Goal: Transaction & Acquisition: Register for event/course

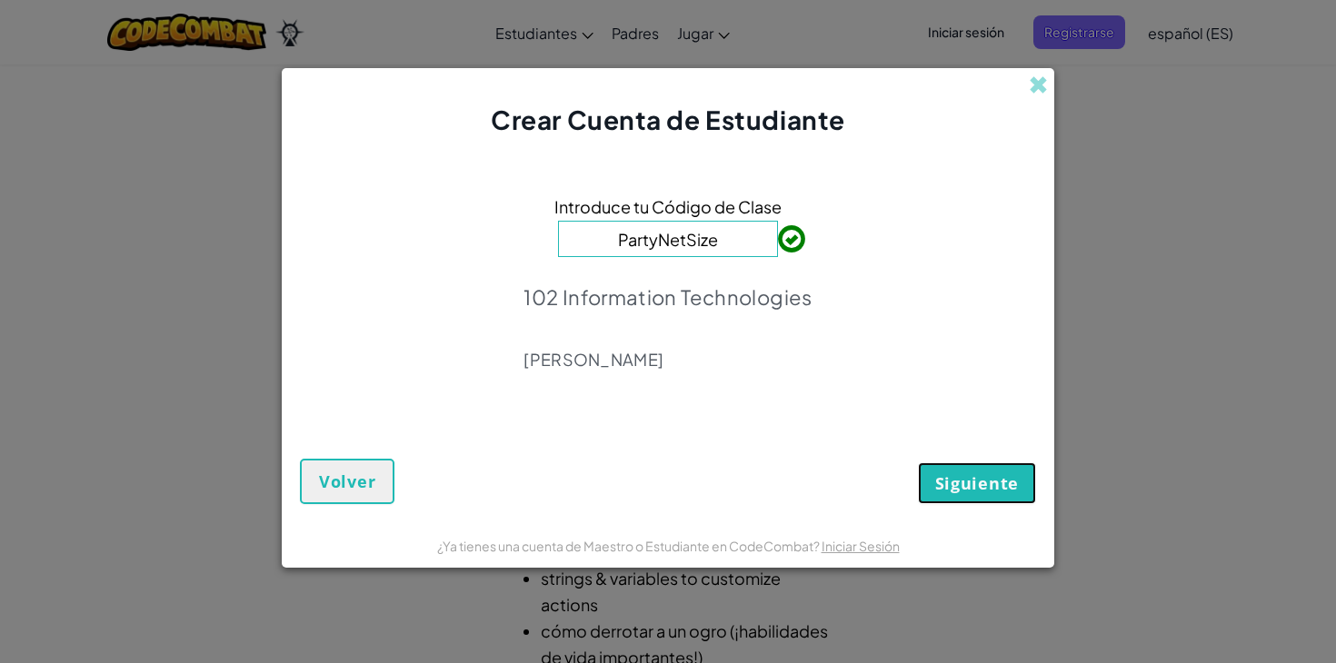
click at [966, 484] on span "Siguiente" at bounding box center [977, 484] width 84 height 22
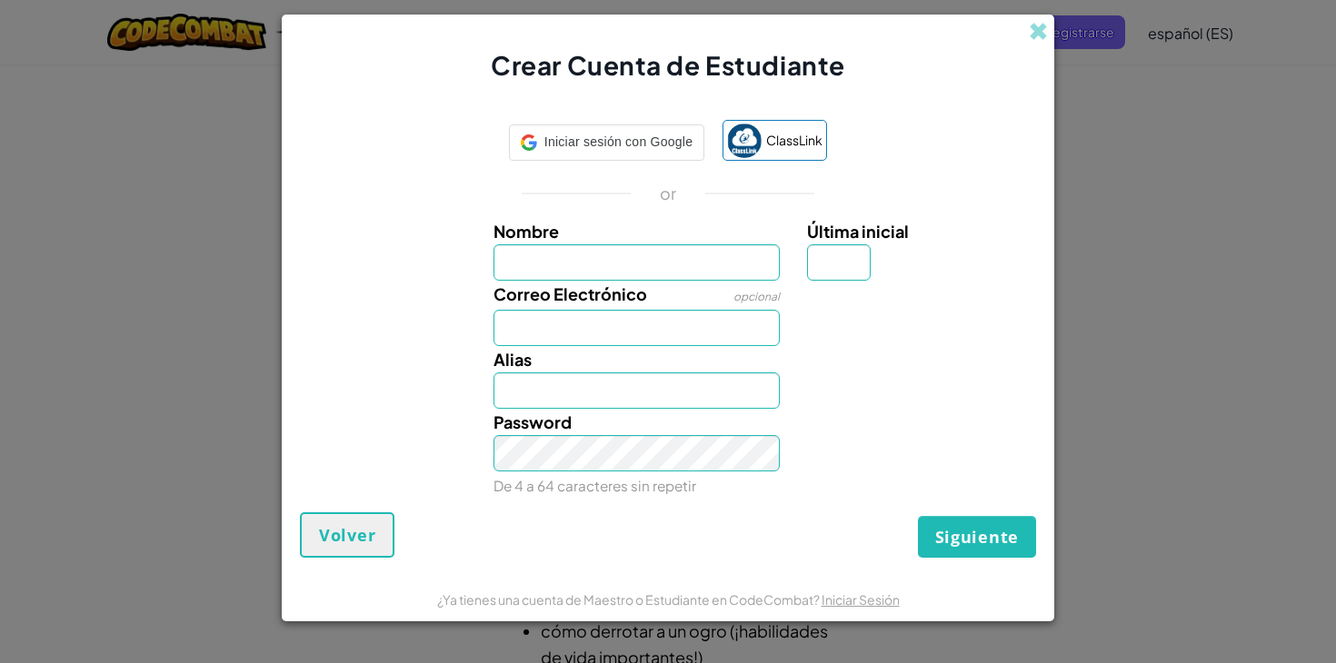
click at [1011, 31] on div "Crear Cuenta de Estudiante" at bounding box center [668, 50] width 773 height 70
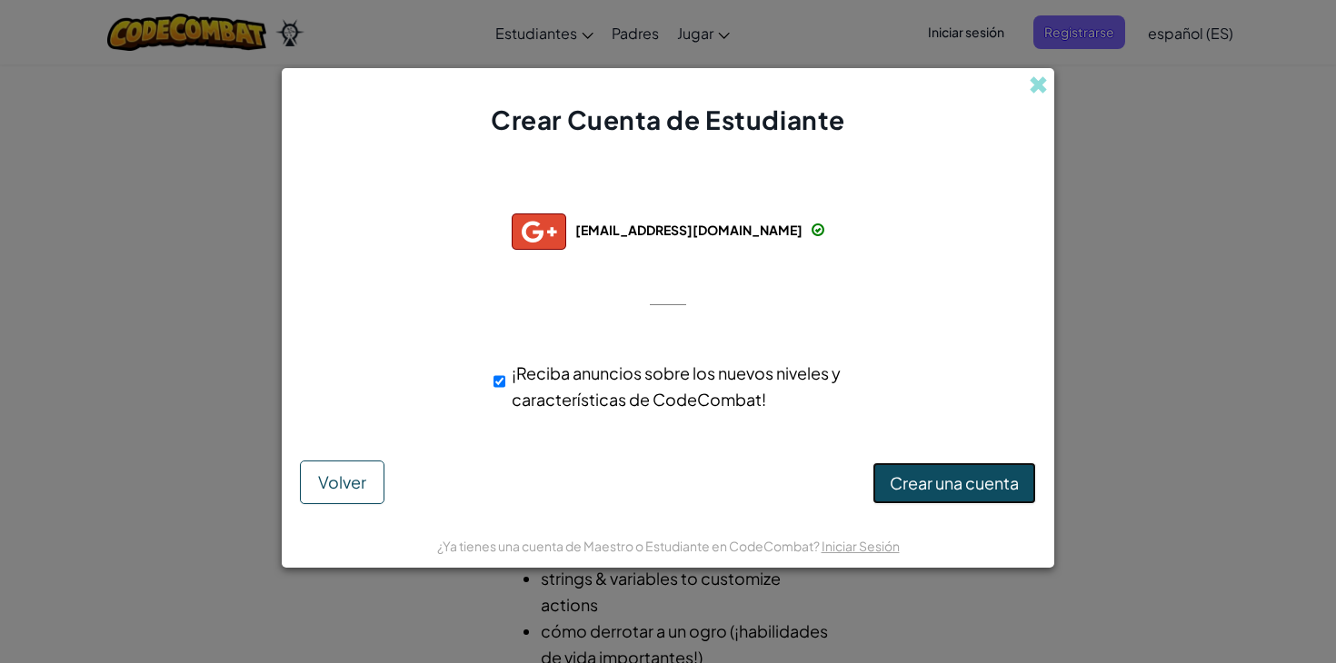
click at [949, 484] on span "Crear una cuenta" at bounding box center [954, 483] width 129 height 21
click at [842, 540] on link "Iniciar Sesión" at bounding box center [861, 546] width 78 height 16
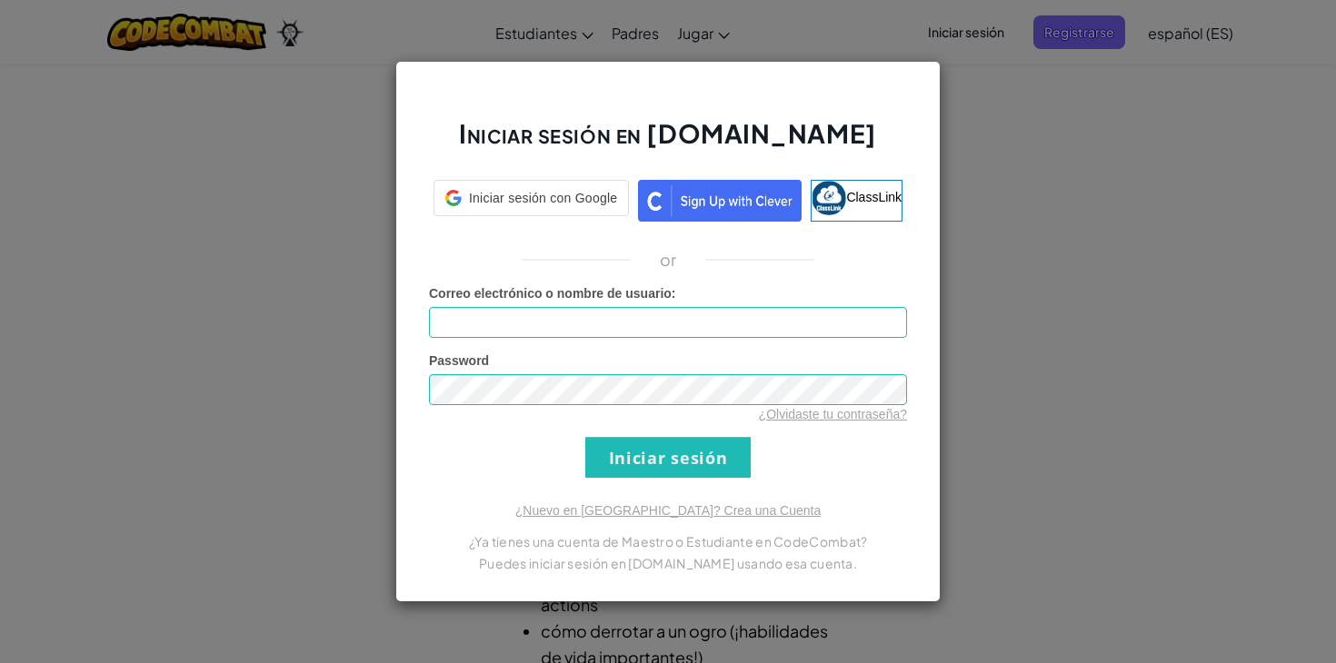
click at [842, 545] on div "Iniciar sesión en [DOMAIN_NAME] Iniciar sesión con Google Iniciar sesión con Go…" at bounding box center [668, 331] width 1336 height 663
